Goal: Task Accomplishment & Management: Use online tool/utility

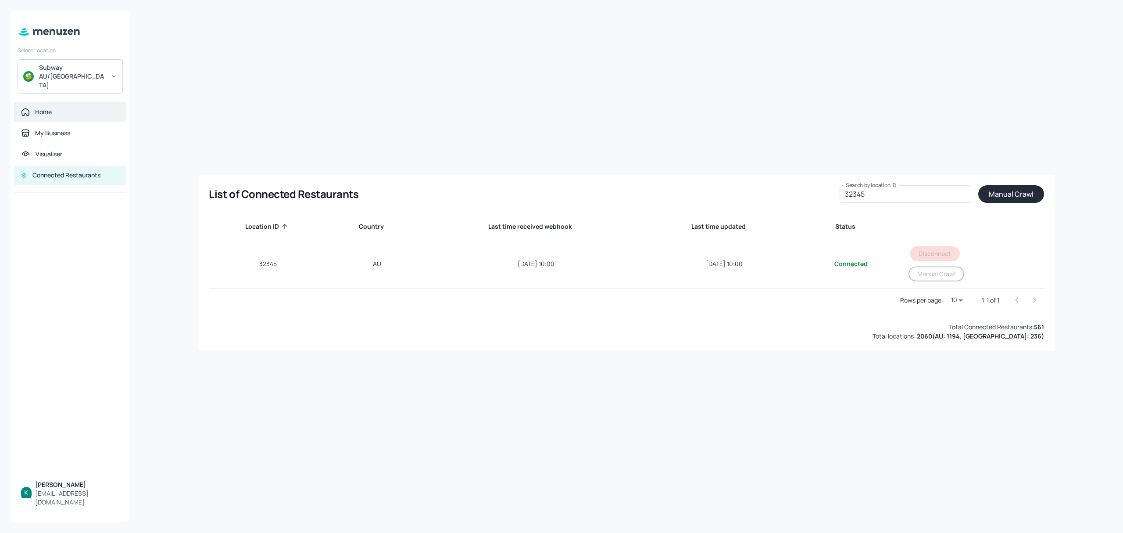
click at [47, 104] on div "Home" at bounding box center [70, 111] width 112 height 19
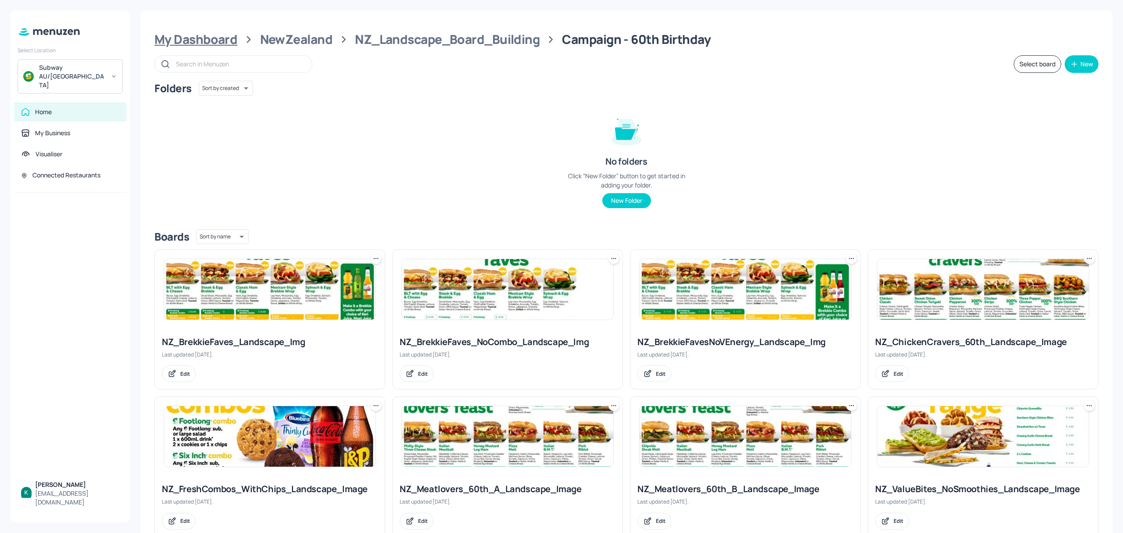
click at [223, 34] on div "My Dashboard" at bounding box center [195, 40] width 83 height 16
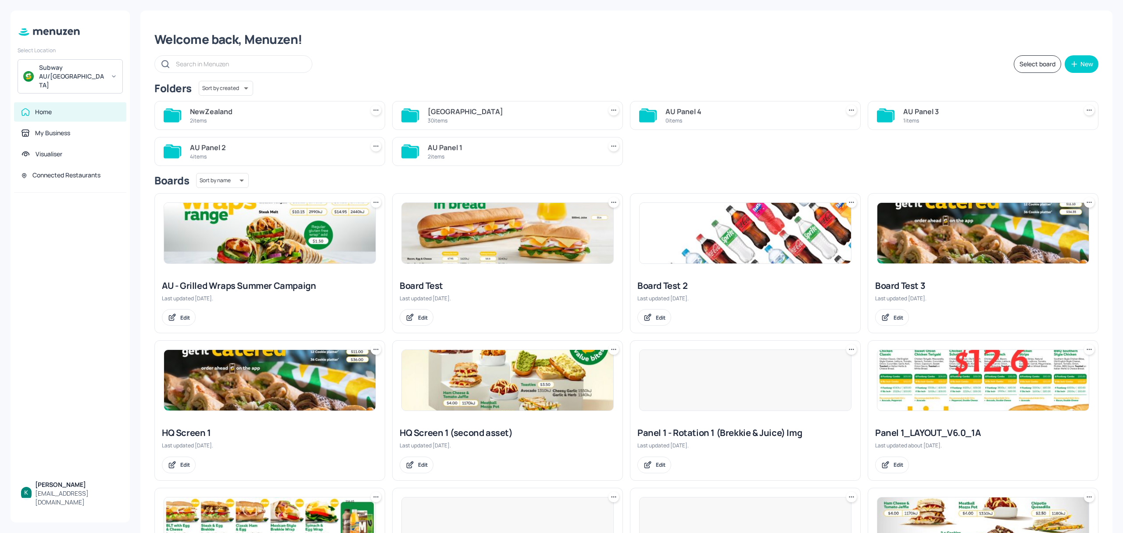
click at [458, 116] on div "[GEOGRAPHIC_DATA]" at bounding box center [513, 111] width 170 height 11
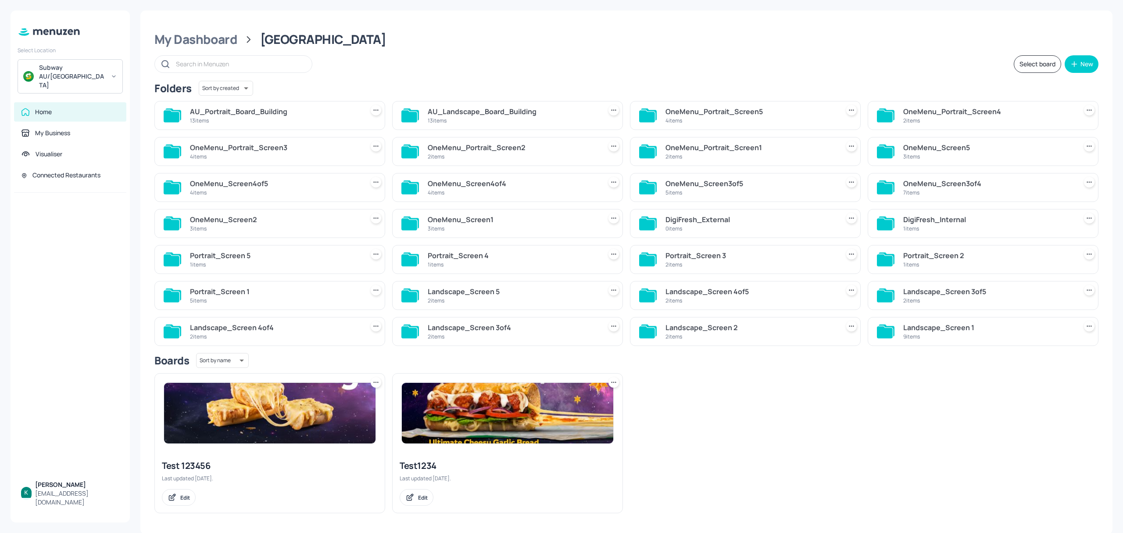
click at [458, 116] on div "AU_Landscape_Board_Building" at bounding box center [513, 111] width 170 height 11
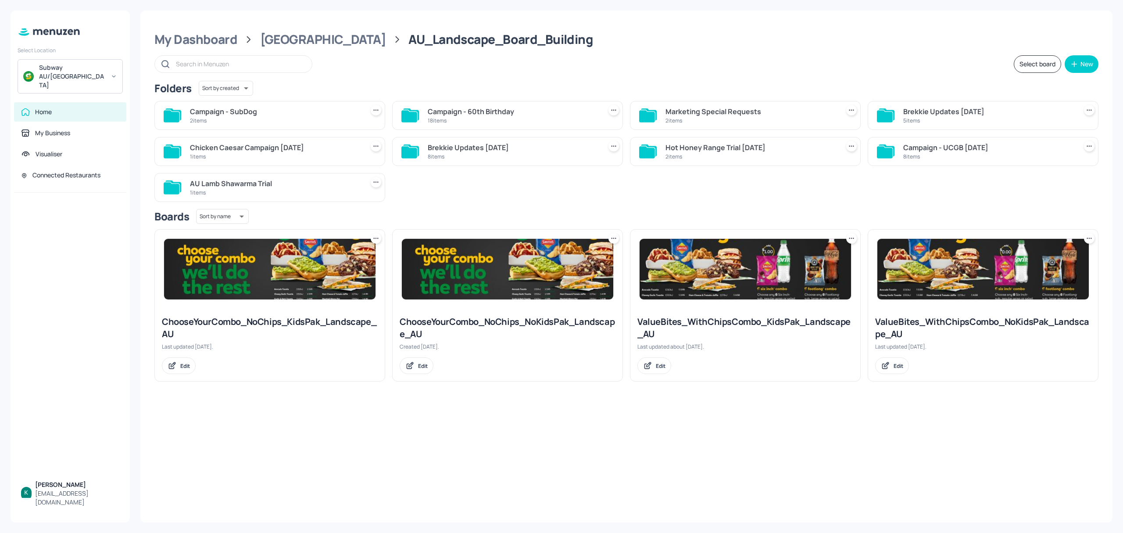
click at [437, 112] on div "Campaign - 60th Birthday" at bounding box center [513, 111] width 170 height 11
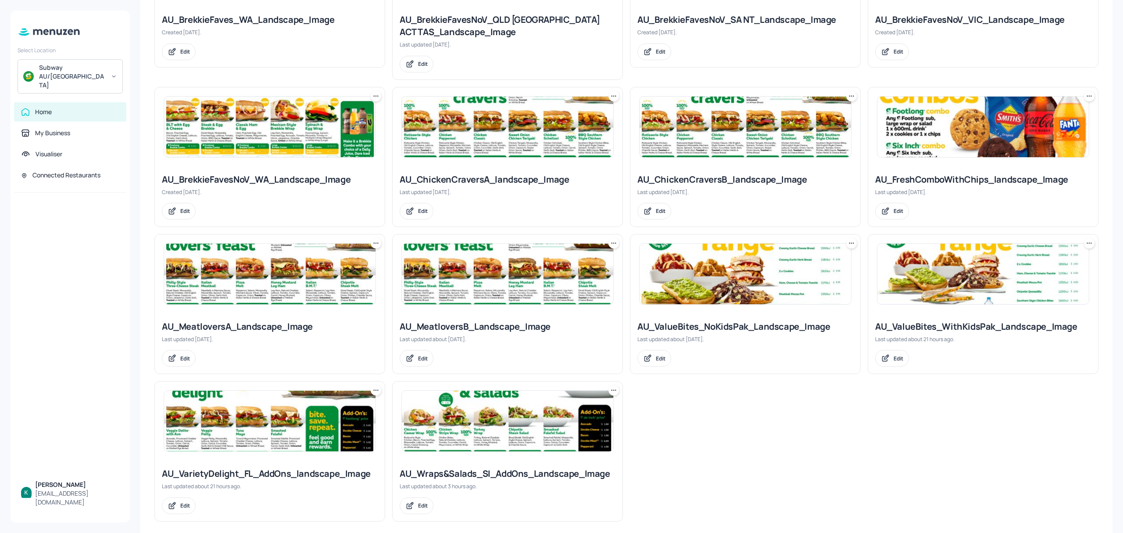
scroll to position [494, 0]
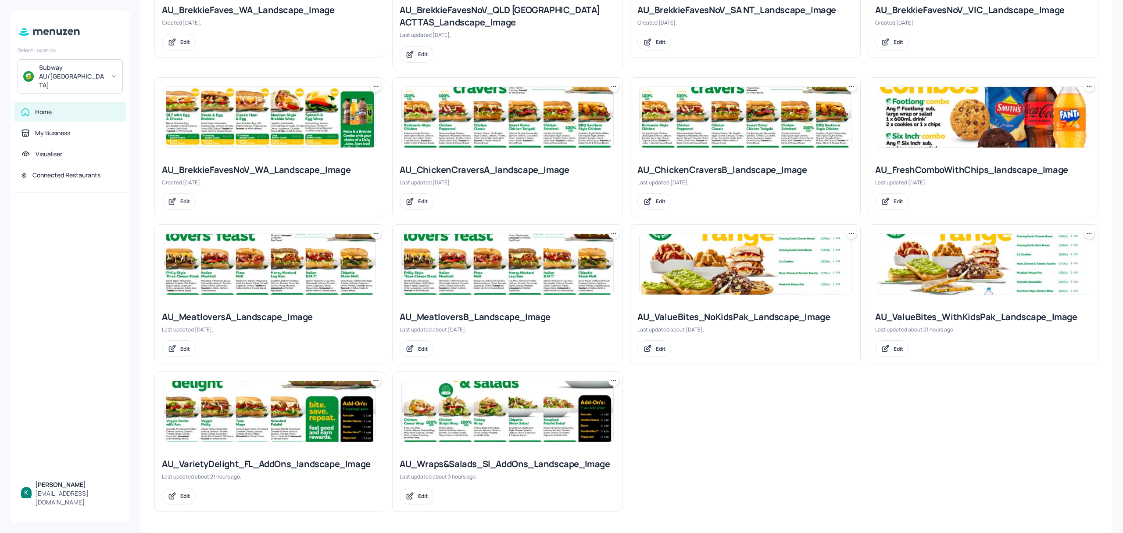
click at [458, 431] on img at bounding box center [507, 411] width 211 height 61
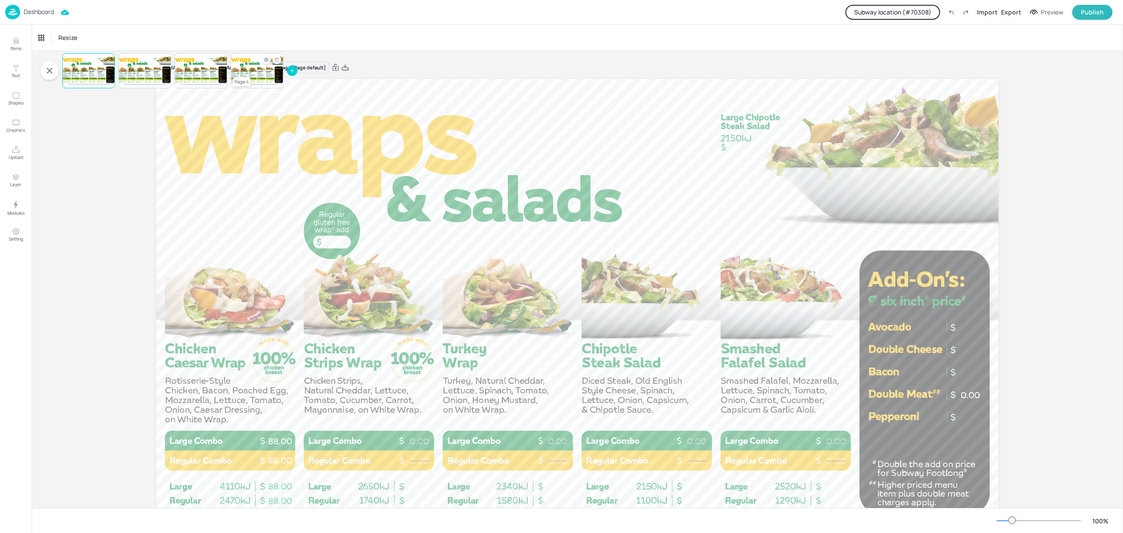
click at [260, 74] on div at bounding box center [257, 71] width 53 height 30
click at [906, 13] on button "Subway location (# 70308 )" at bounding box center [892, 12] width 95 height 15
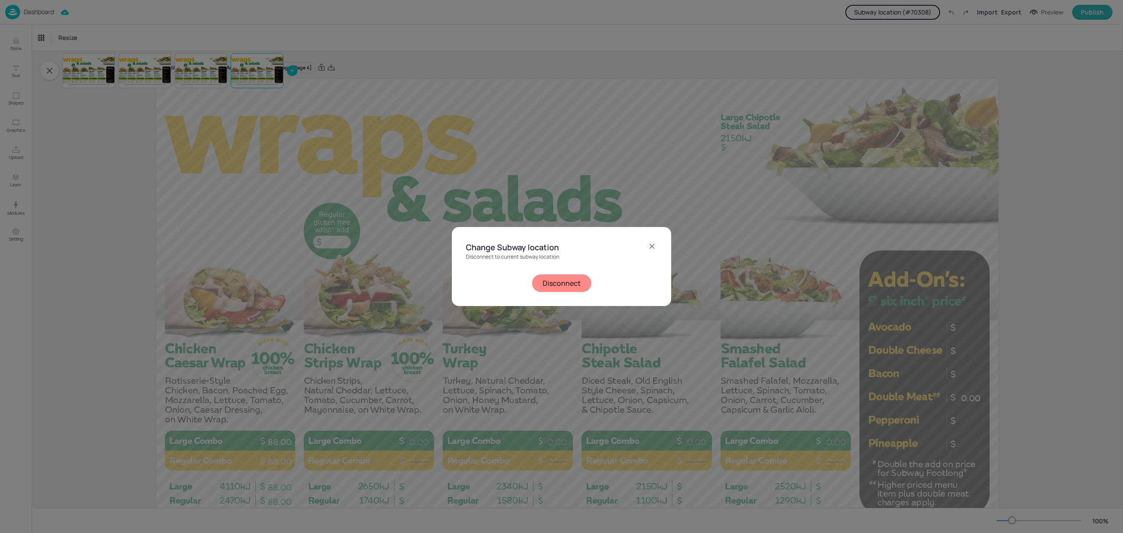
click at [557, 281] on button "Disconnect" at bounding box center [561, 283] width 59 height 18
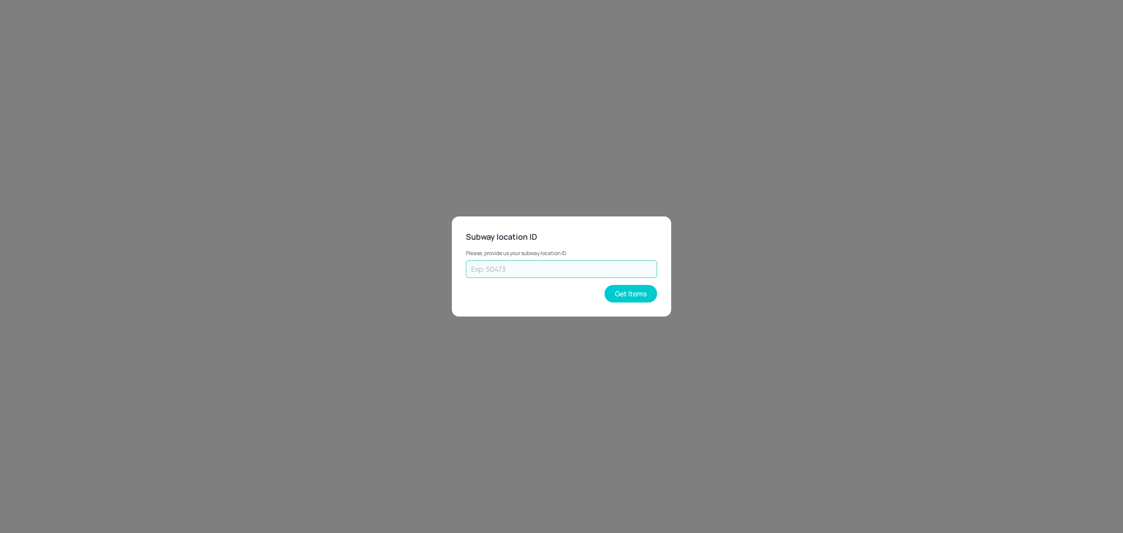
click at [585, 269] on input "text" at bounding box center [561, 269] width 191 height 18
type input "43262"
click at [630, 294] on button "Get Items" at bounding box center [631, 294] width 53 height 18
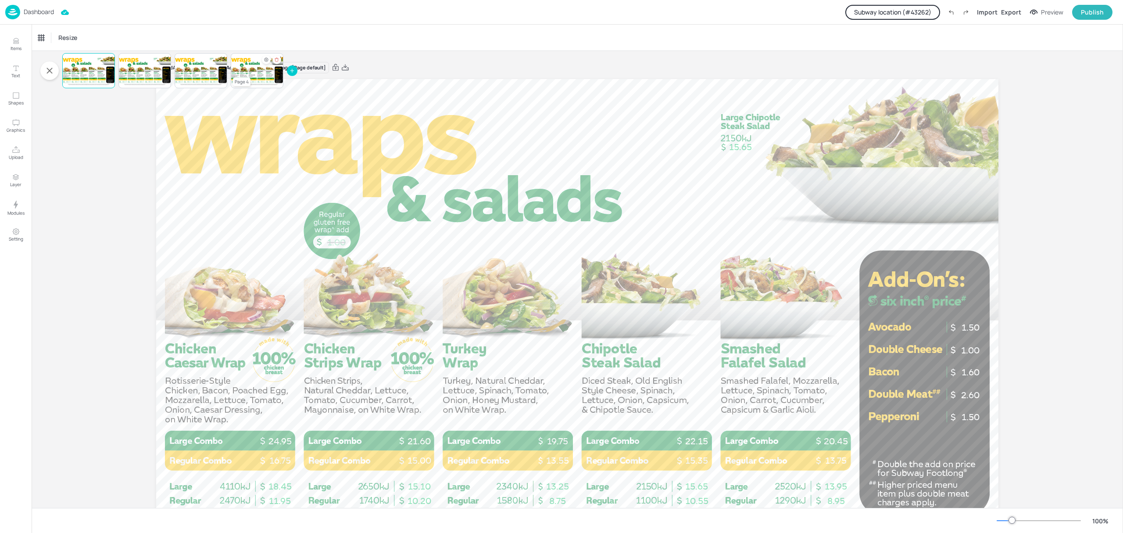
click at [250, 74] on div at bounding box center [257, 71] width 53 height 30
drag, startPoint x: 256, startPoint y: 69, endPoint x: 247, endPoint y: 75, distance: 10.5
click at [240, 76] on div at bounding box center [257, 71] width 53 height 30
click at [255, 68] on div at bounding box center [257, 71] width 53 height 30
drag, startPoint x: 264, startPoint y: 70, endPoint x: 128, endPoint y: 75, distance: 136.1
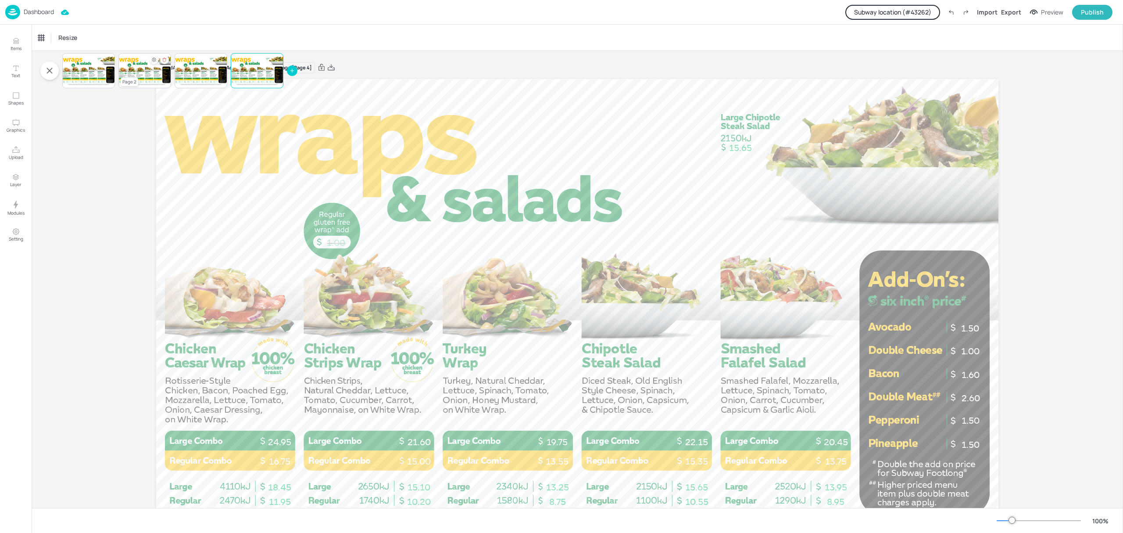
click at [128, 75] on div "Default 1.00 20.45 13.75 22.15 15.35 19.75 13.55 15.65 10.55 8.95 13.95 8.75 13…" at bounding box center [168, 70] width 257 height 35
click at [99, 74] on div at bounding box center [88, 71] width 53 height 30
click at [153, 76] on div at bounding box center [144, 71] width 53 height 30
click at [264, 78] on p "22.15" at bounding box center [265, 78] width 2 height 1
click at [151, 84] on div "Default 1.00 20.45 13.75 22.15 15.35 19.75 13.55 15.65 10.55 8.95 13.95 8.75 13…" at bounding box center [168, 70] width 257 height 35
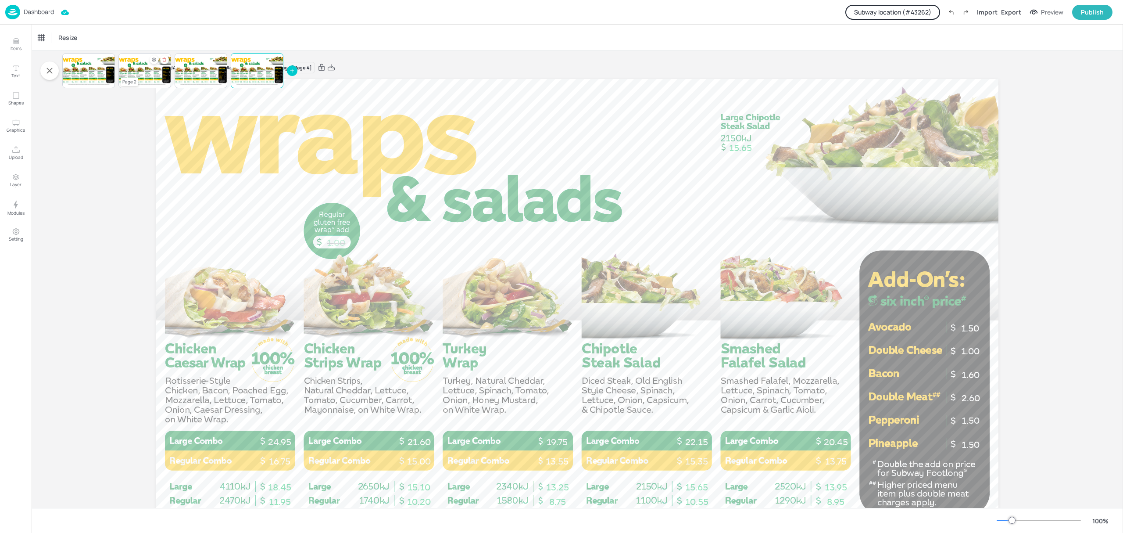
drag, startPoint x: 257, startPoint y: 78, endPoint x: 146, endPoint y: 62, distance: 111.7
click at [146, 62] on div "Default 1.00 20.45 13.75 22.15 15.35 19.75 13.55 15.65 10.55 8.95 13.95 8.75 13…" at bounding box center [168, 70] width 257 height 35
click at [266, 61] on icon "Hide condition" at bounding box center [266, 59] width 5 height 5
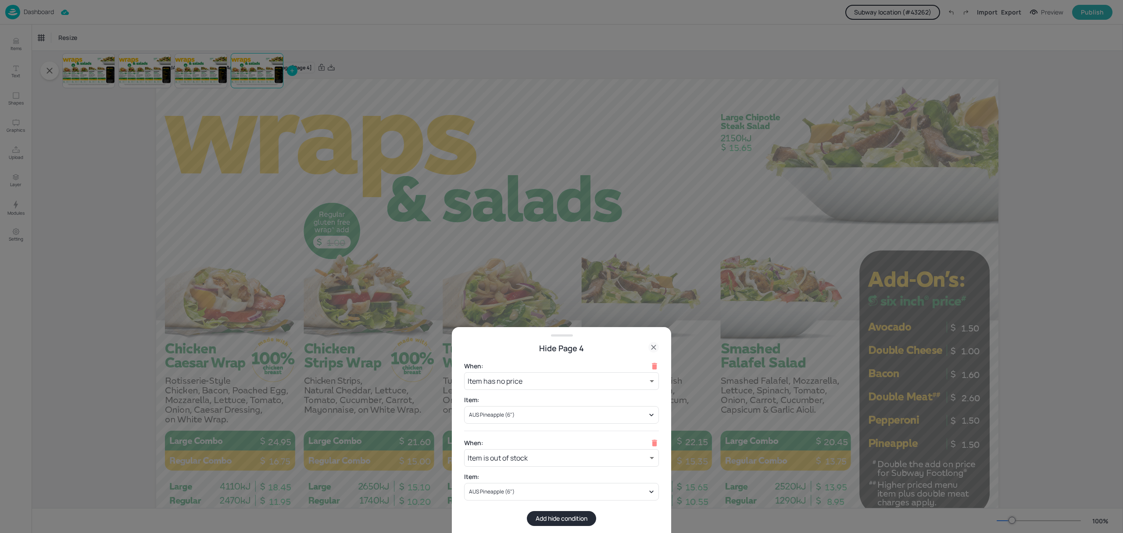
click at [650, 348] on icon at bounding box center [653, 347] width 11 height 11
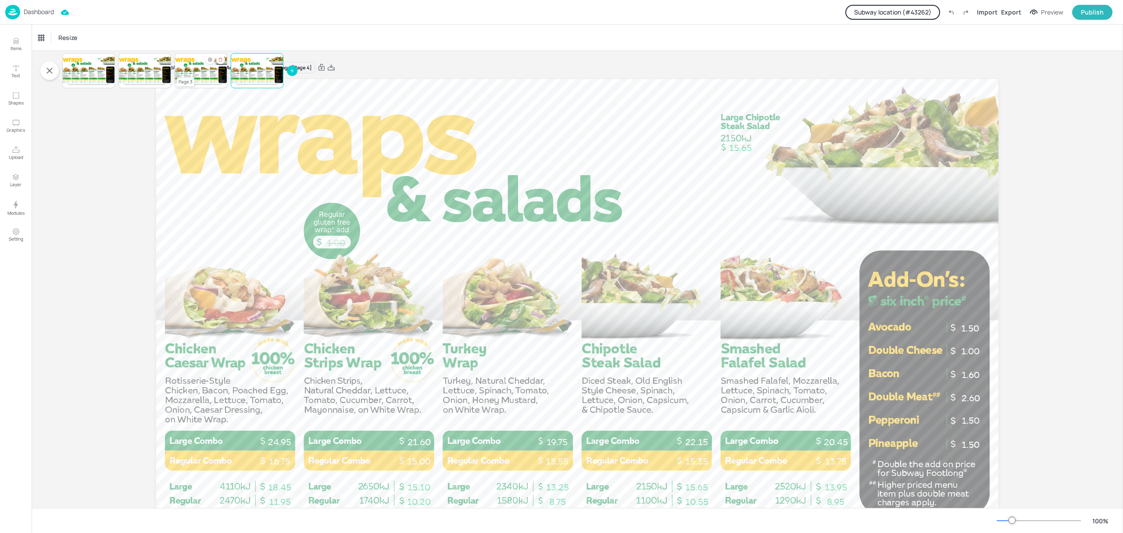
click at [216, 81] on span "13.95" at bounding box center [216, 81] width 1 height 1
drag, startPoint x: 995, startPoint y: 410, endPoint x: 965, endPoint y: 438, distance: 41.0
click at [966, 440] on div at bounding box center [577, 316] width 842 height 474
drag, startPoint x: 990, startPoint y: 430, endPoint x: 967, endPoint y: 418, distance: 26.1
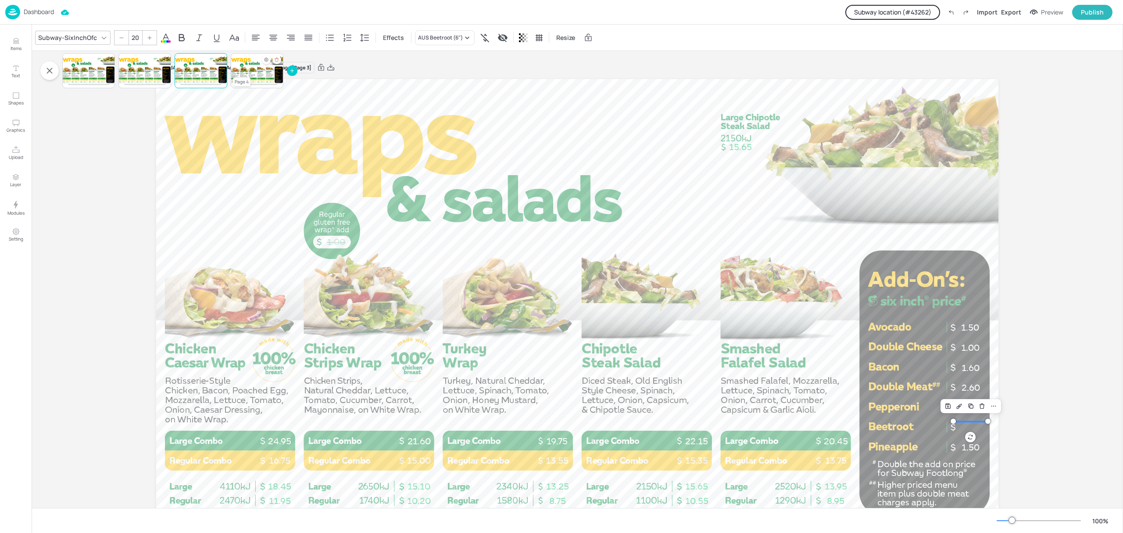
click at [262, 82] on div at bounding box center [257, 71] width 53 height 30
